Goal: Transaction & Acquisition: Subscribe to service/newsletter

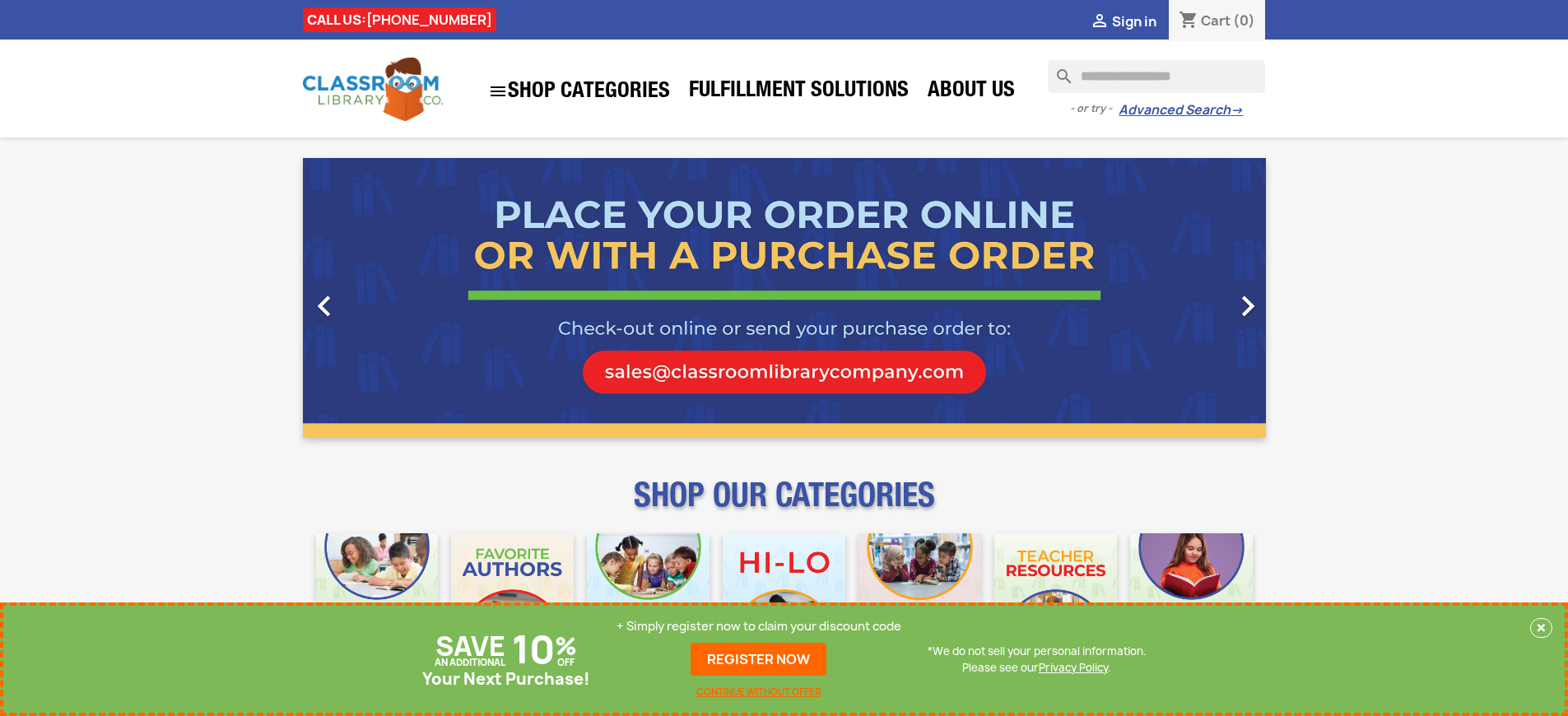
click at [759, 626] on p "+ Simply register now to claim your discount code" at bounding box center [758, 626] width 284 height 17
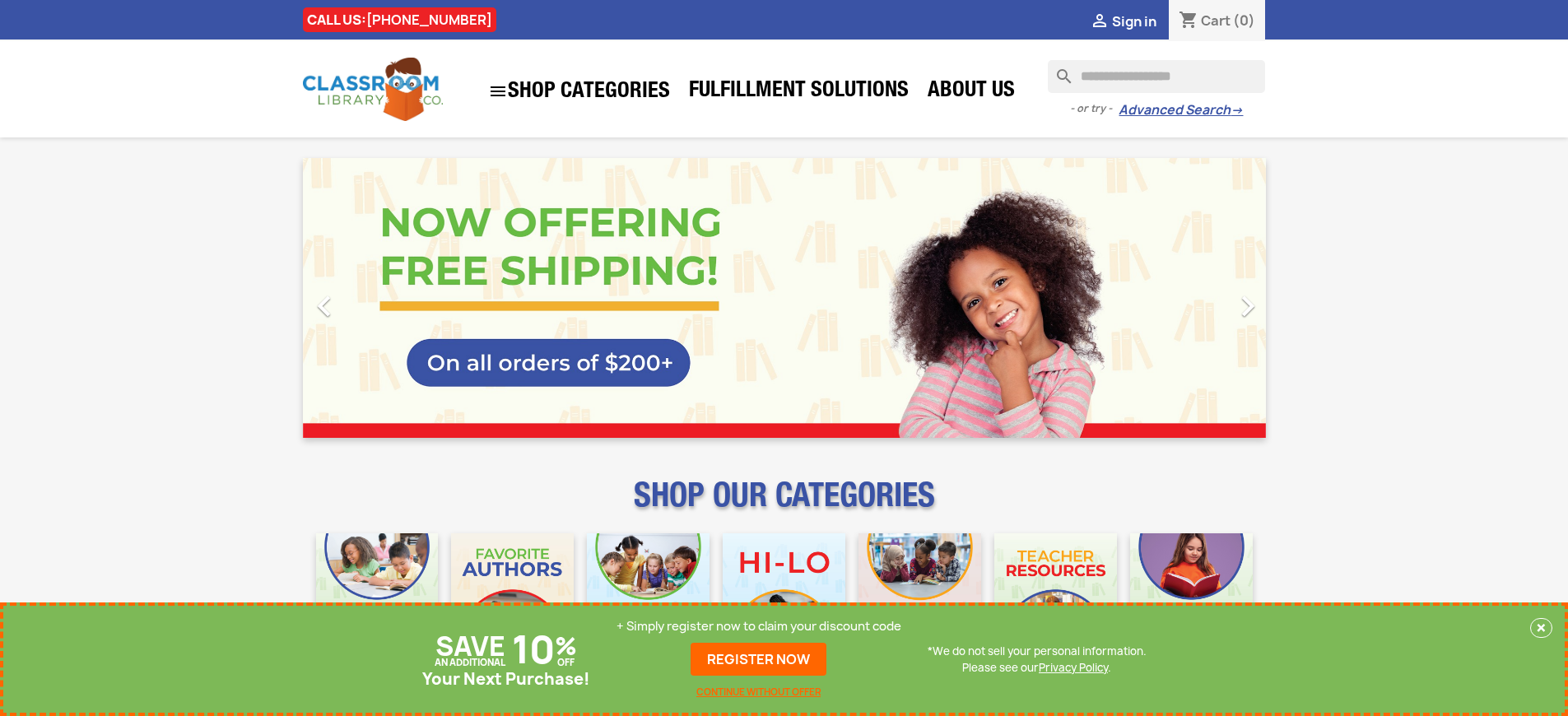
click at [759, 626] on p "+ Simply register now to claim your discount code" at bounding box center [758, 626] width 284 height 17
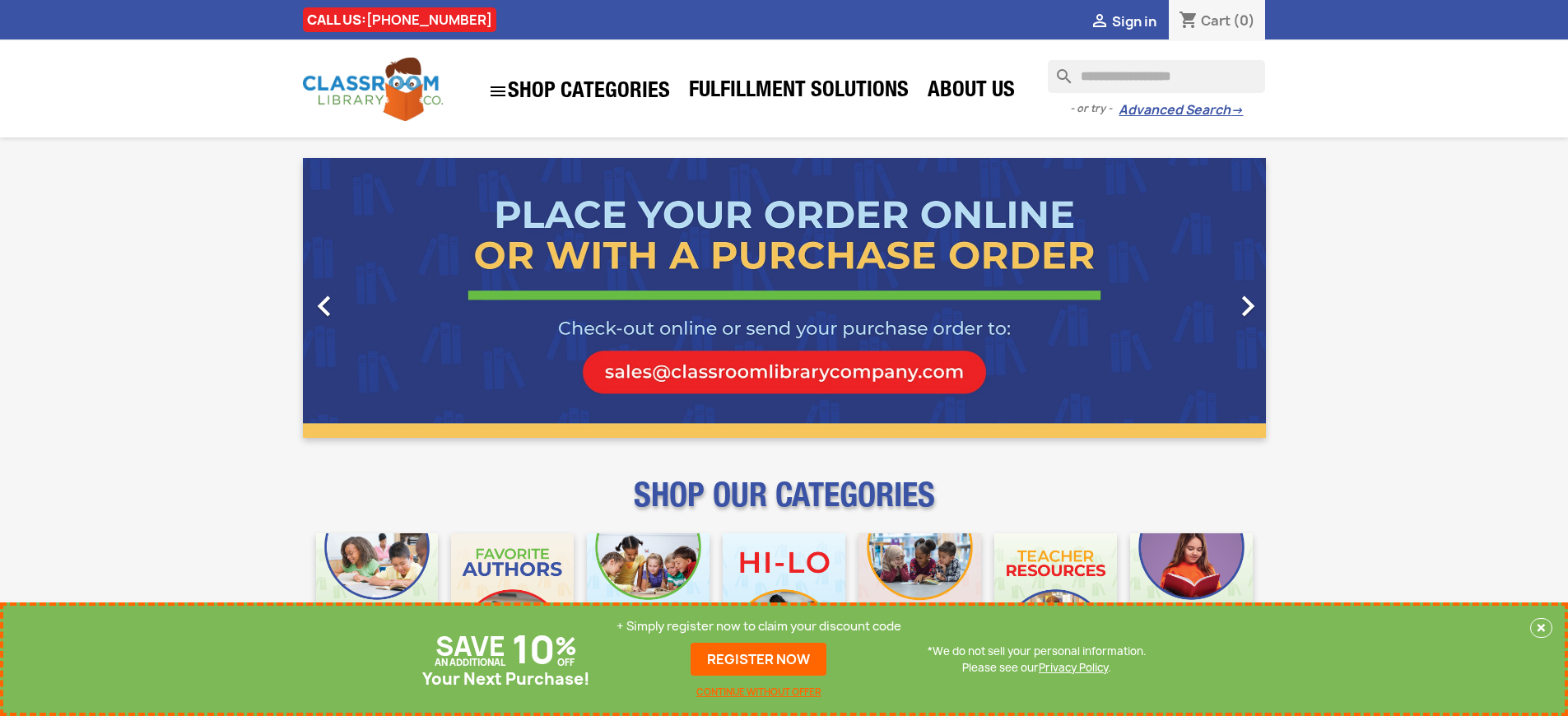
click at [759, 626] on p "+ Simply register now to claim your discount code" at bounding box center [758, 626] width 284 height 17
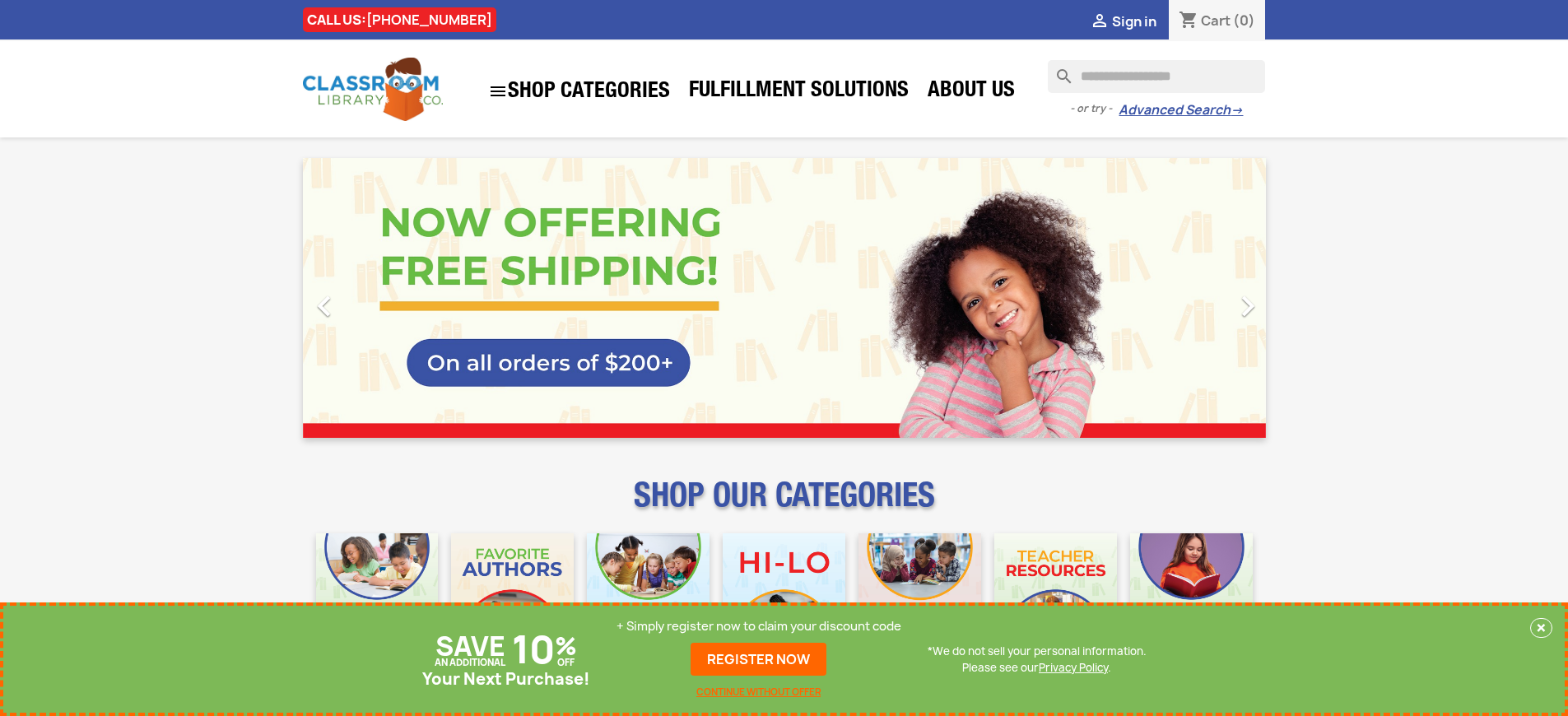
click at [759, 626] on p "+ Simply register now to claim your discount code" at bounding box center [758, 626] width 284 height 17
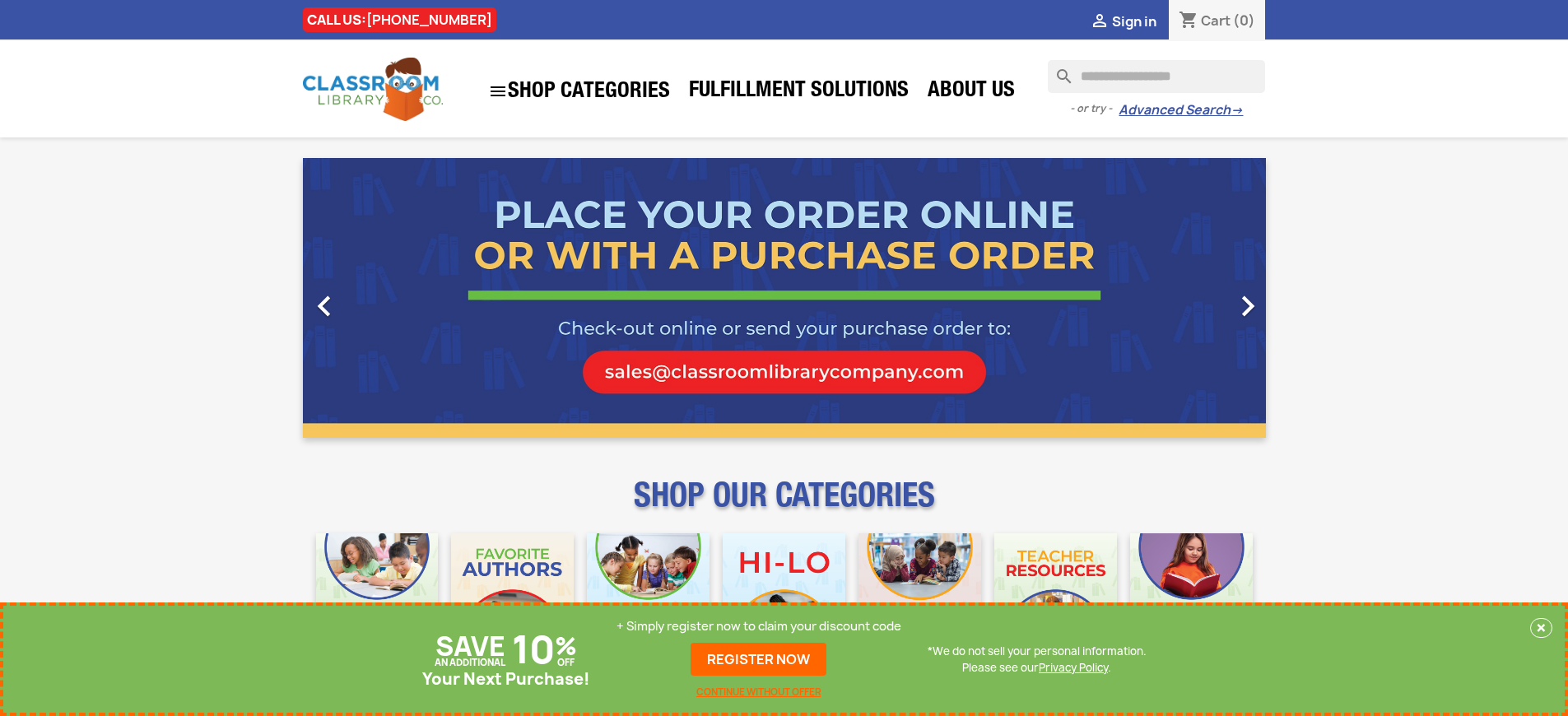
click at [759, 626] on p "+ Simply register now to claim your discount code" at bounding box center [758, 626] width 284 height 17
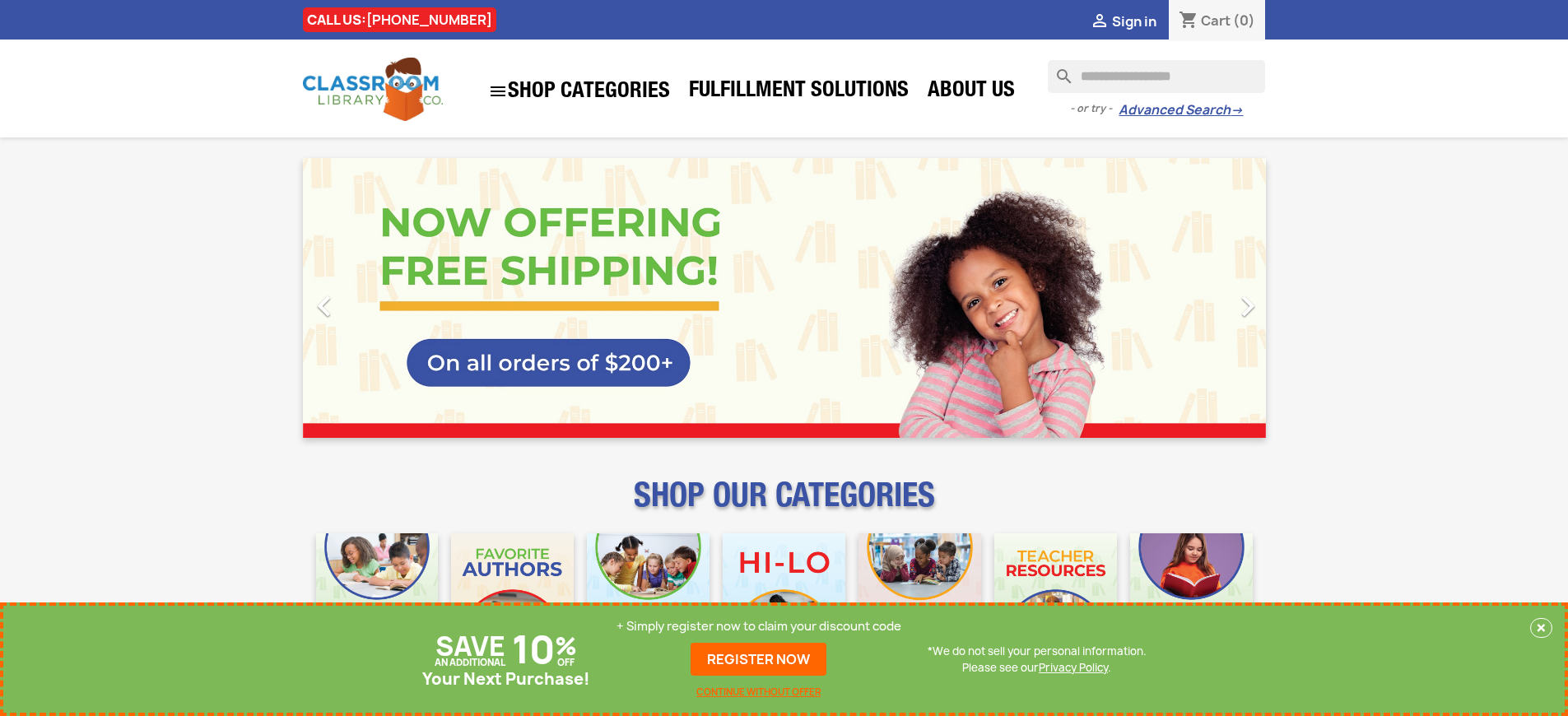
click at [759, 626] on p "+ Simply register now to claim your discount code" at bounding box center [758, 626] width 284 height 17
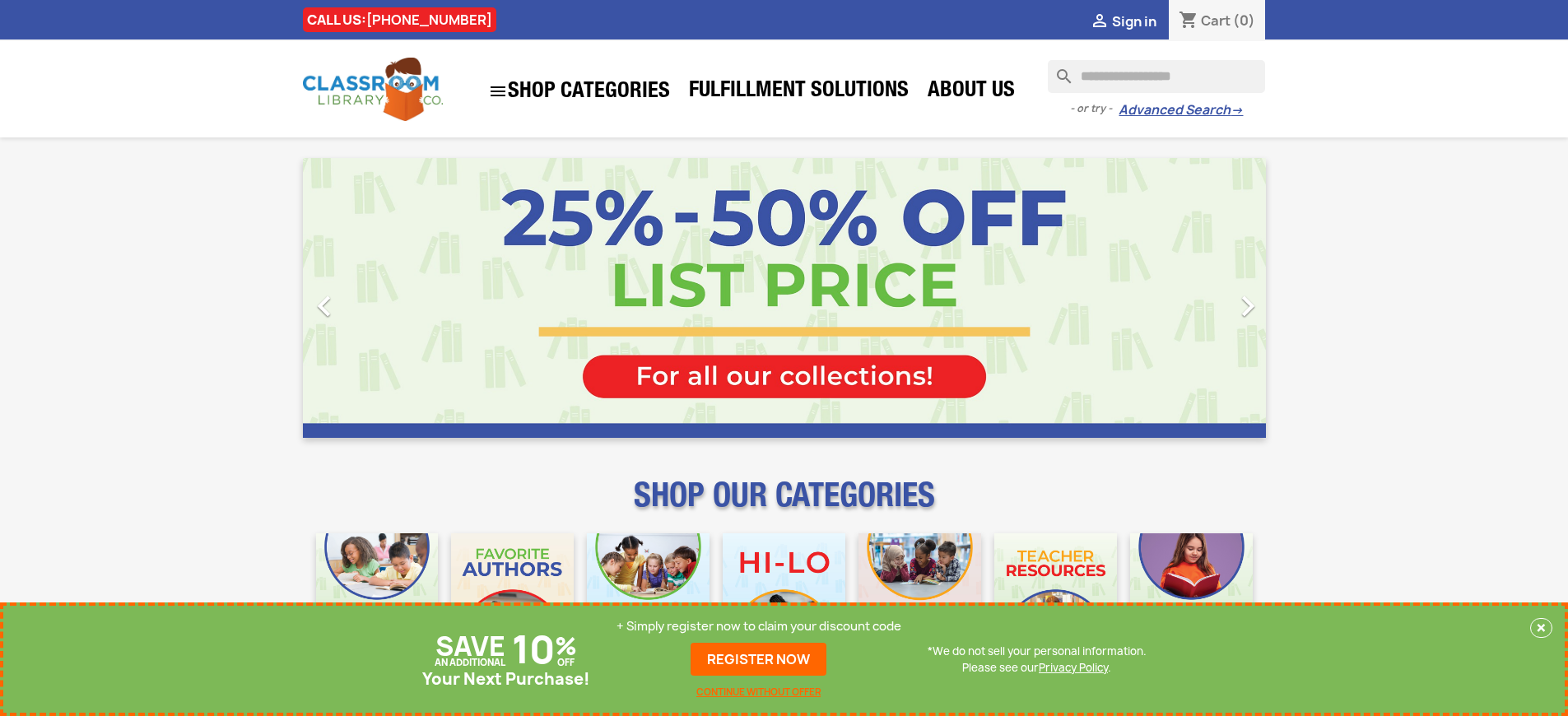
click at [759, 626] on p "+ Simply register now to claim your discount code" at bounding box center [758, 626] width 284 height 17
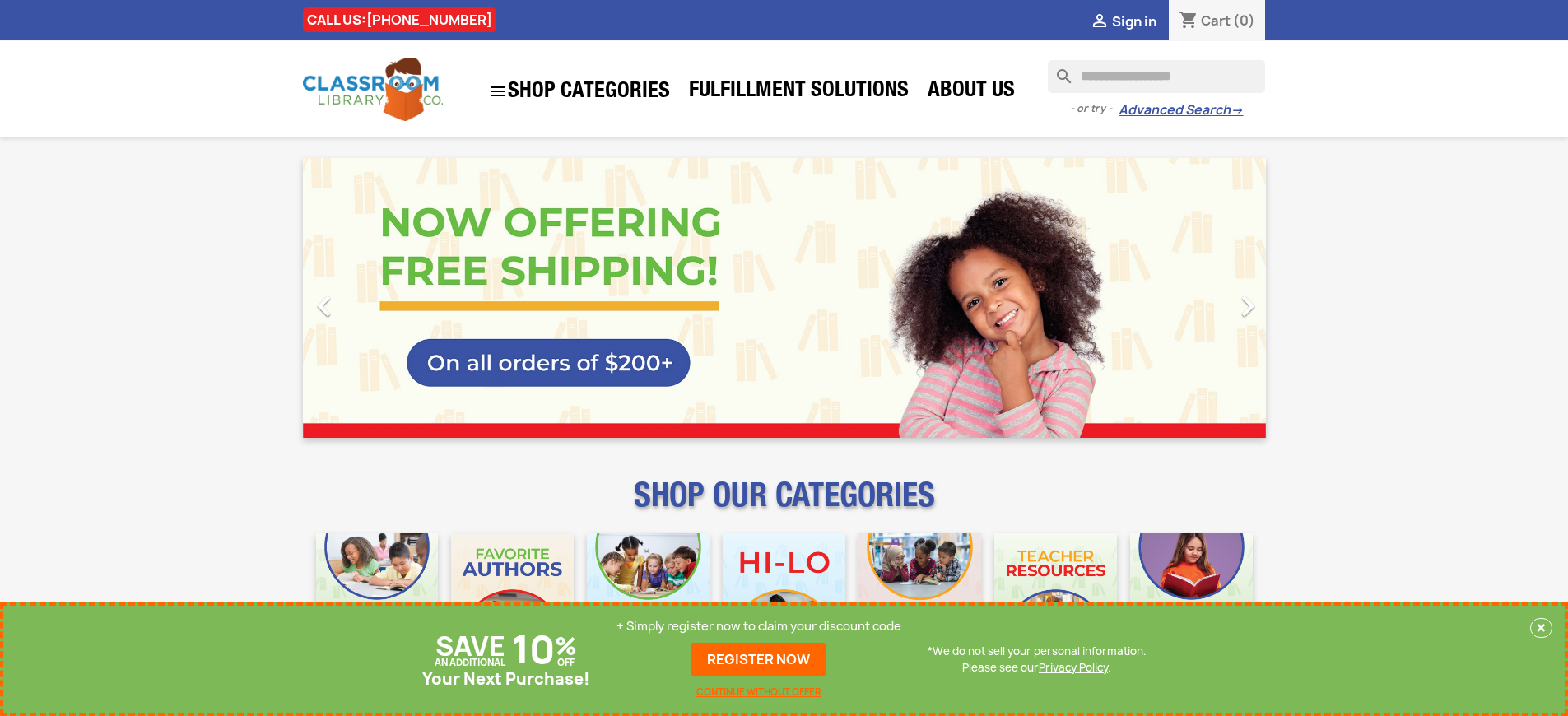
click at [759, 626] on p "+ Simply register now to claim your discount code" at bounding box center [758, 626] width 284 height 17
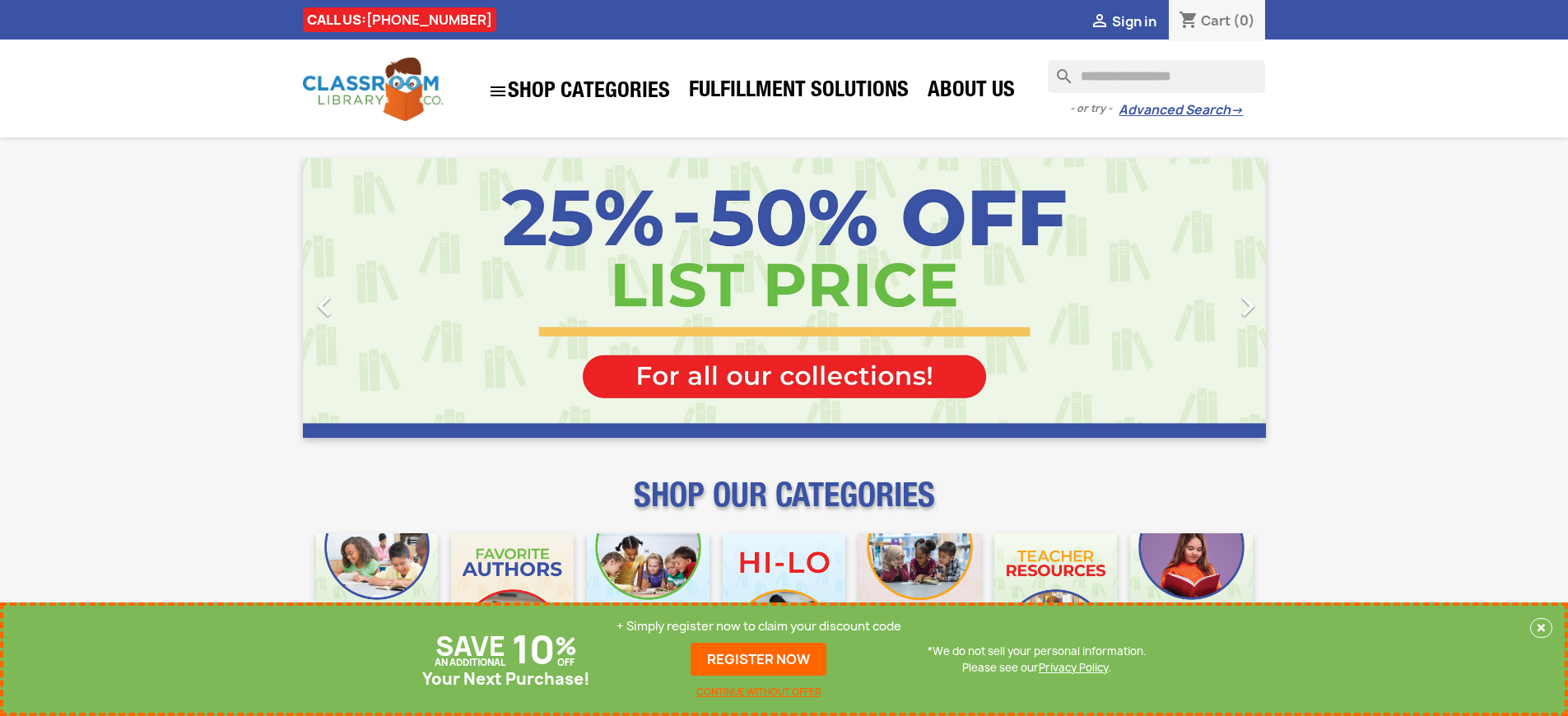
click at [759, 626] on p "+ Simply register now to claim your discount code" at bounding box center [758, 626] width 284 height 17
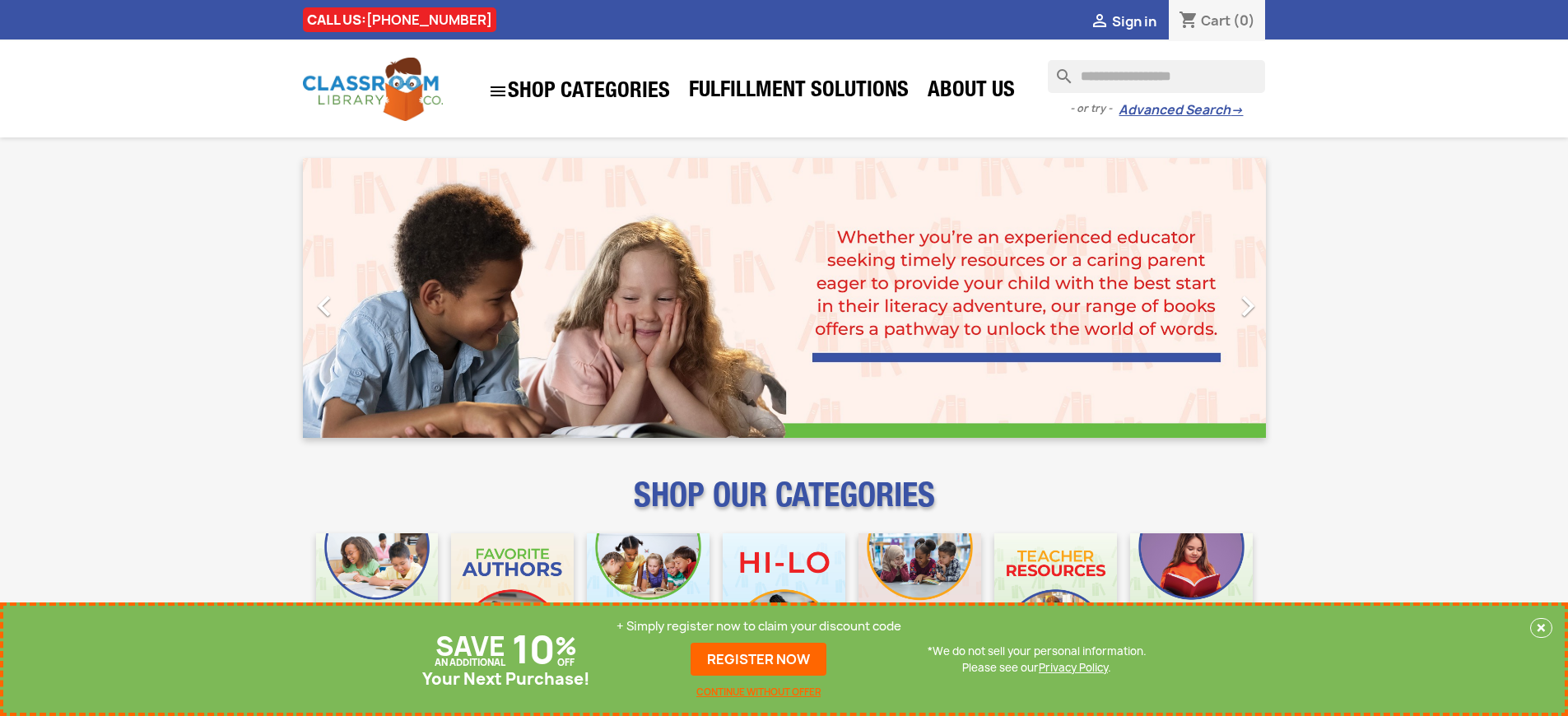
click at [759, 626] on p "+ Simply register now to claim your discount code" at bounding box center [758, 626] width 284 height 17
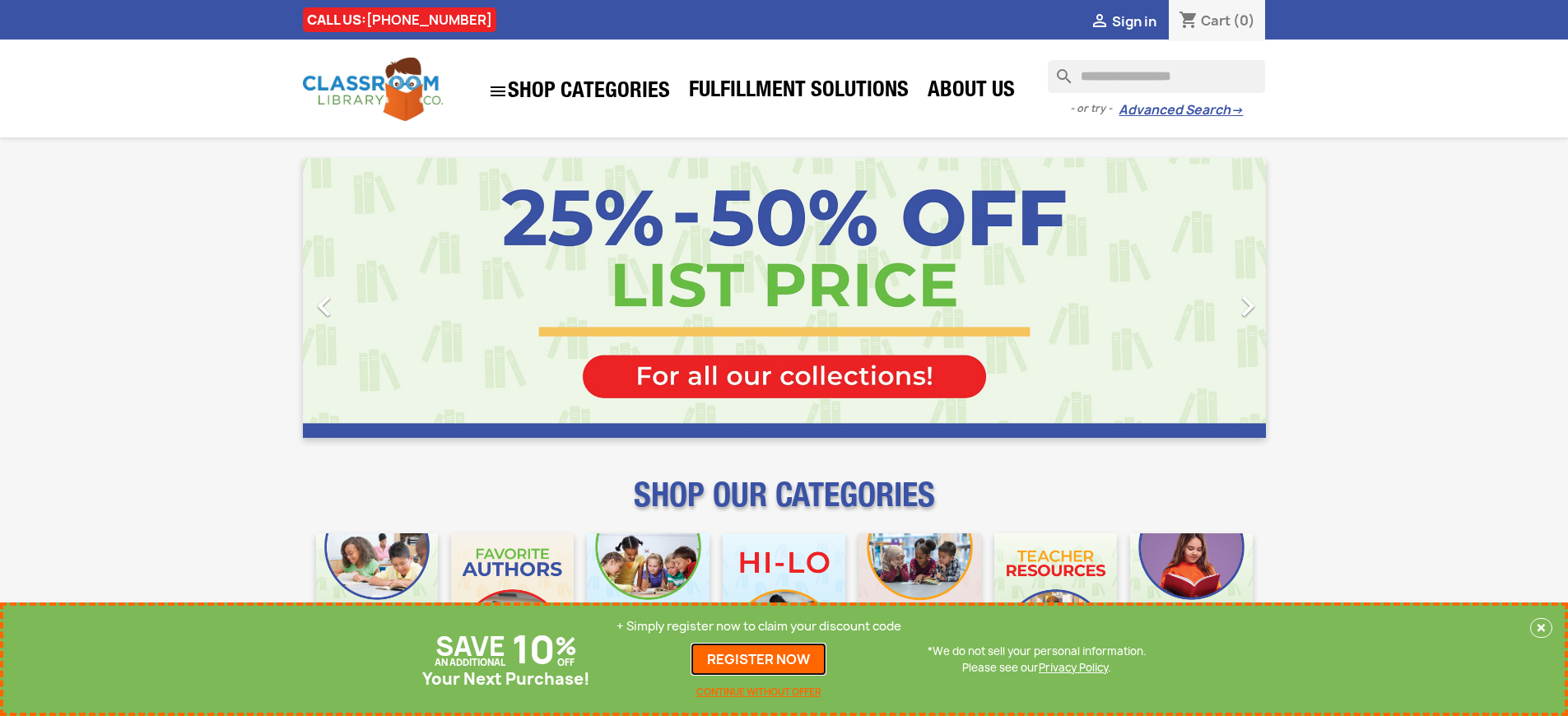
click at [759, 660] on link "REGISTER NOW" at bounding box center [758, 659] width 136 height 33
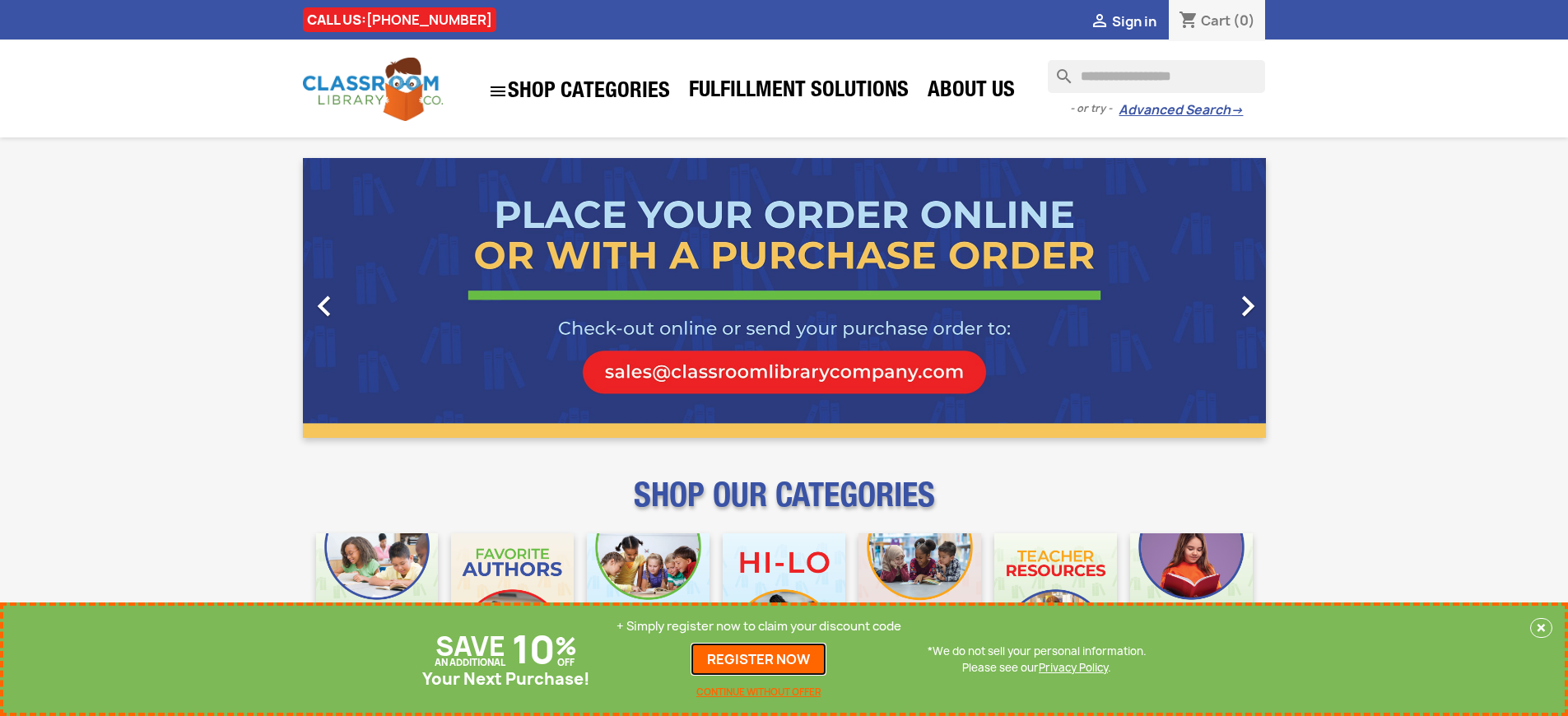
click at [759, 660] on link "REGISTER NOW" at bounding box center [758, 659] width 136 height 33
